Goal: Transaction & Acquisition: Download file/media

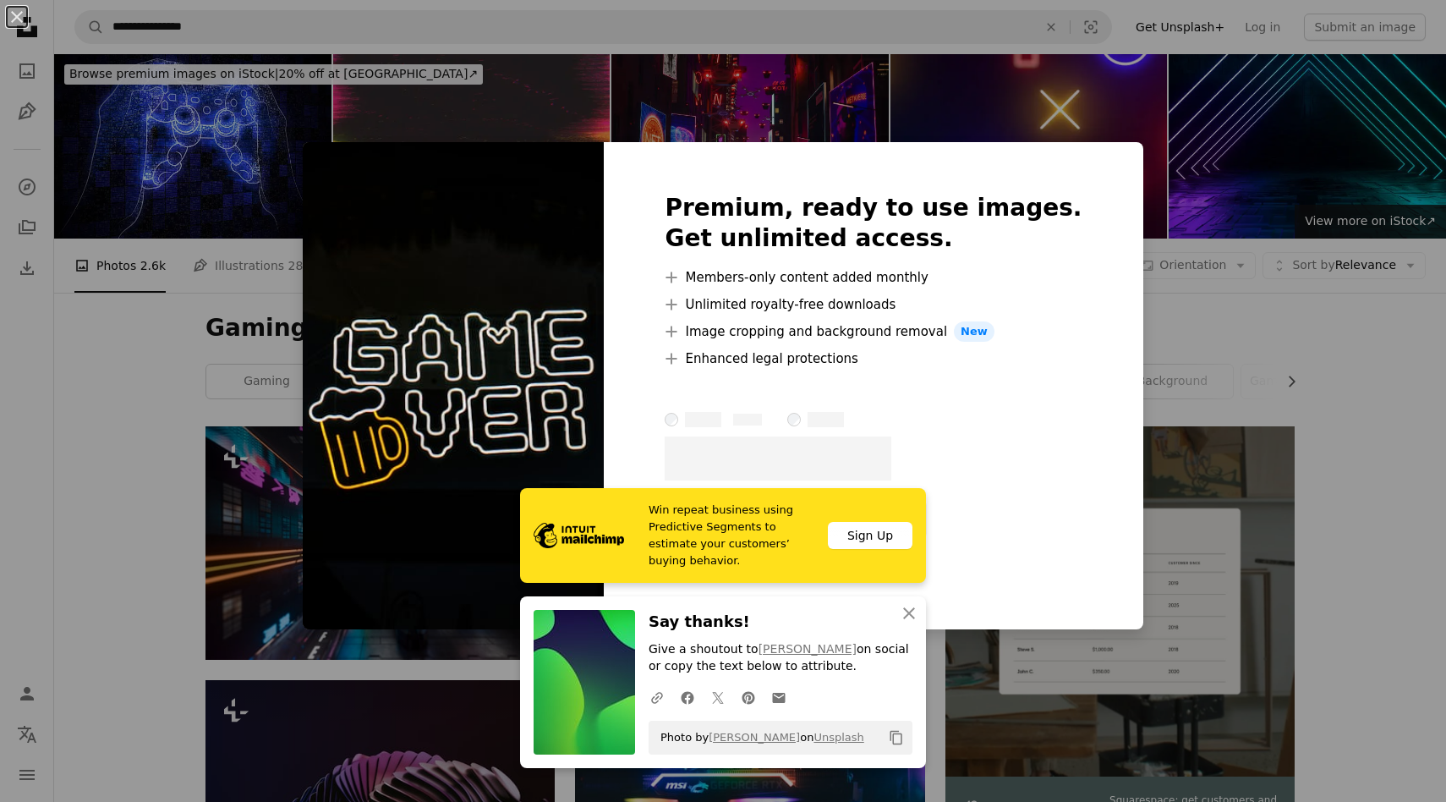
scroll to position [7685, 0]
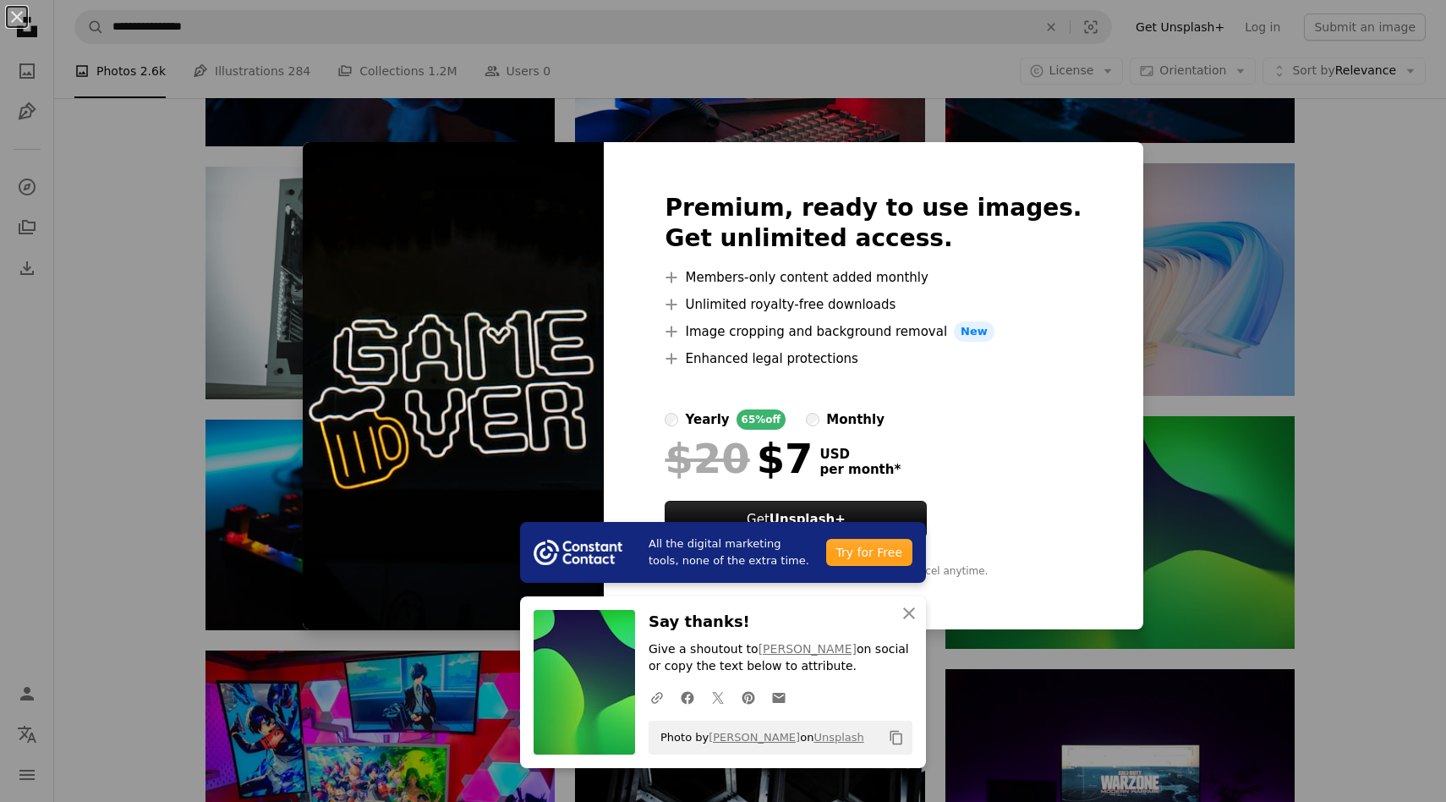
click at [1218, 397] on div "An X shape All the digital marketing tools, none of the extra time. Try for Fre…" at bounding box center [723, 401] width 1446 height 802
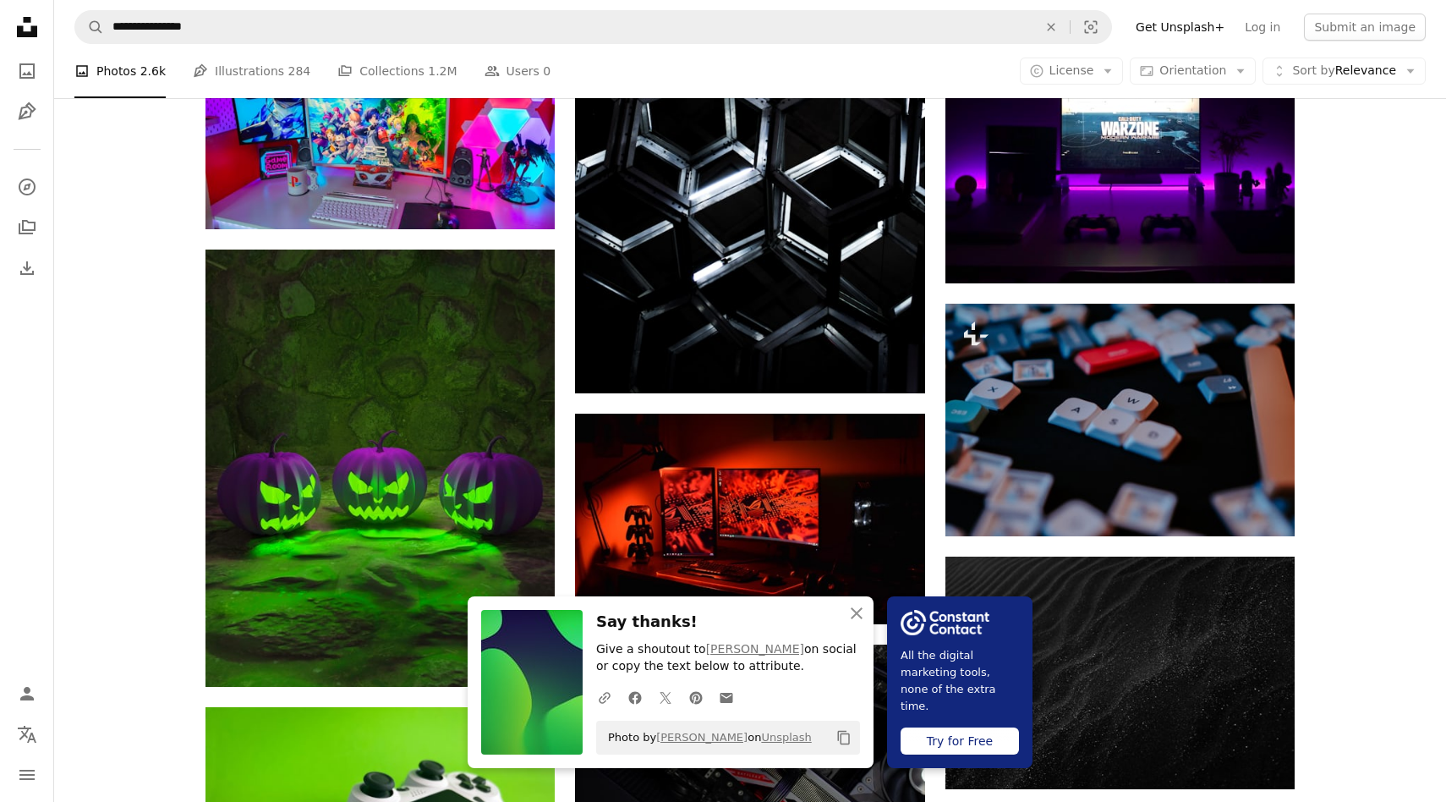
scroll to position [8356, 0]
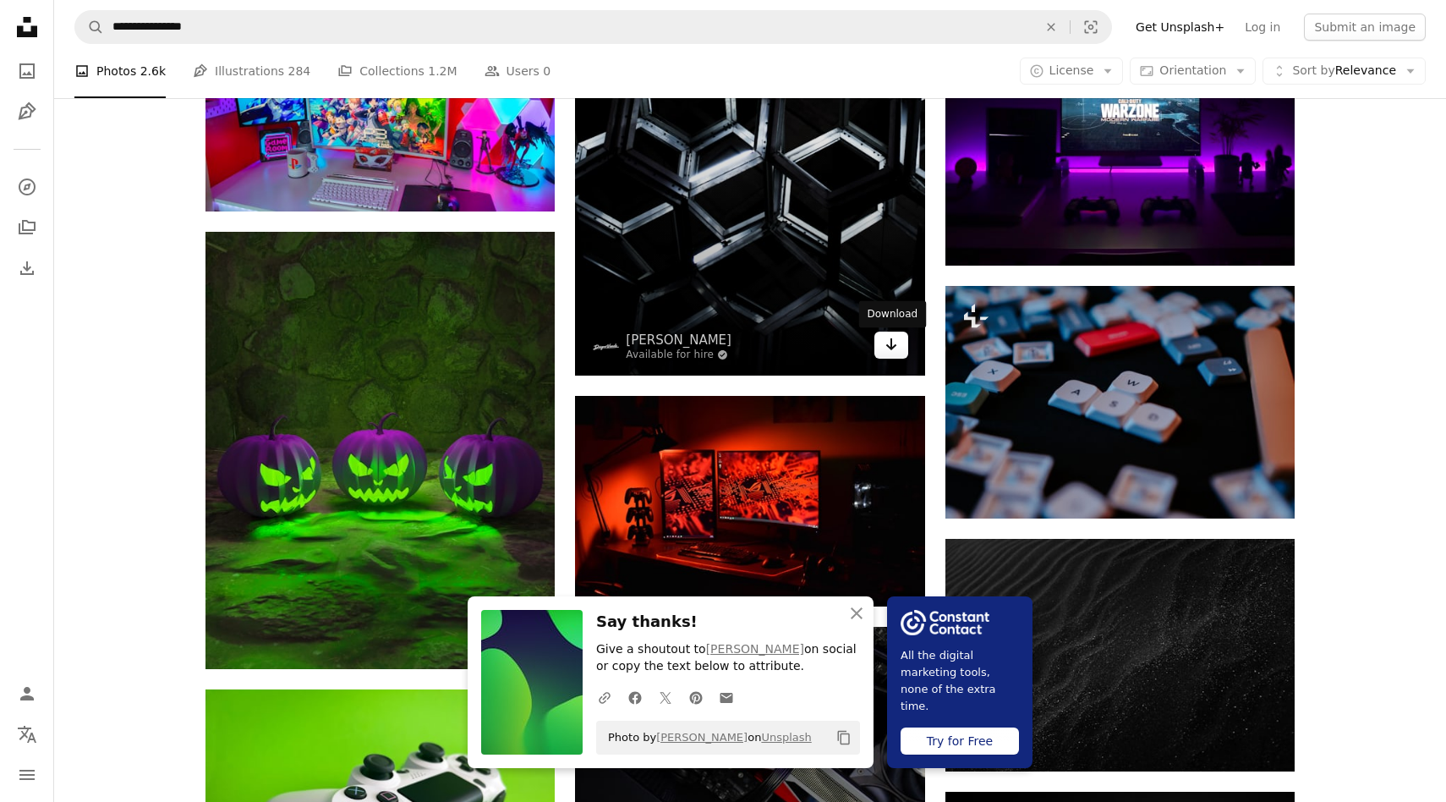
click at [892, 358] on link "Arrow pointing down" at bounding box center [891, 344] width 34 height 27
